Goal: Task Accomplishment & Management: Manage account settings

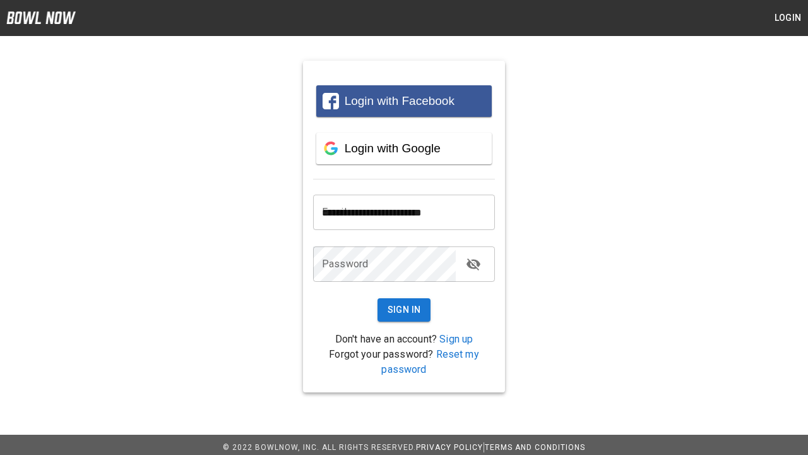
type input "**********"
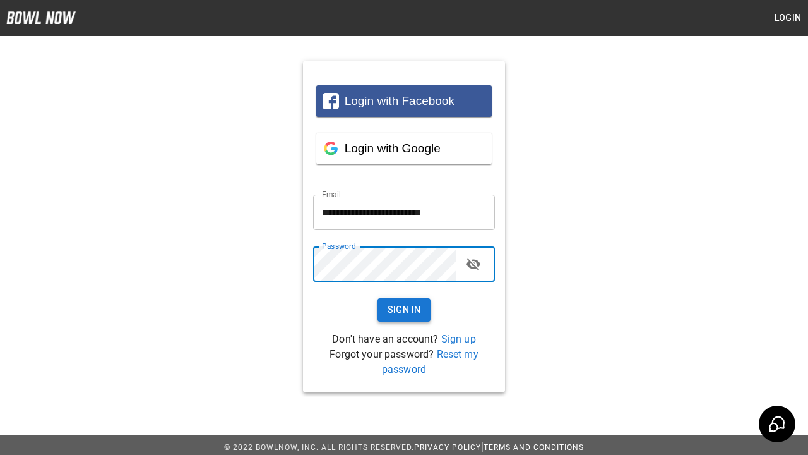
click at [404, 309] on button "Sign In" at bounding box center [405, 309] width 54 height 23
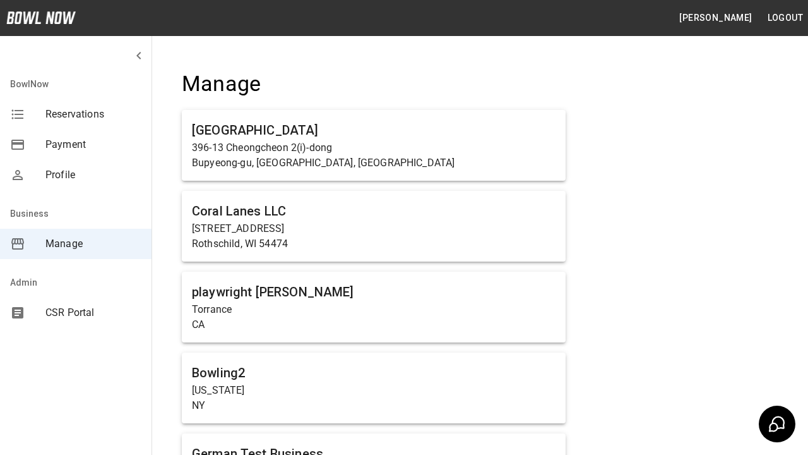
click at [76, 244] on span "Manage" at bounding box center [93, 243] width 96 height 15
